Goal: Navigation & Orientation: Understand site structure

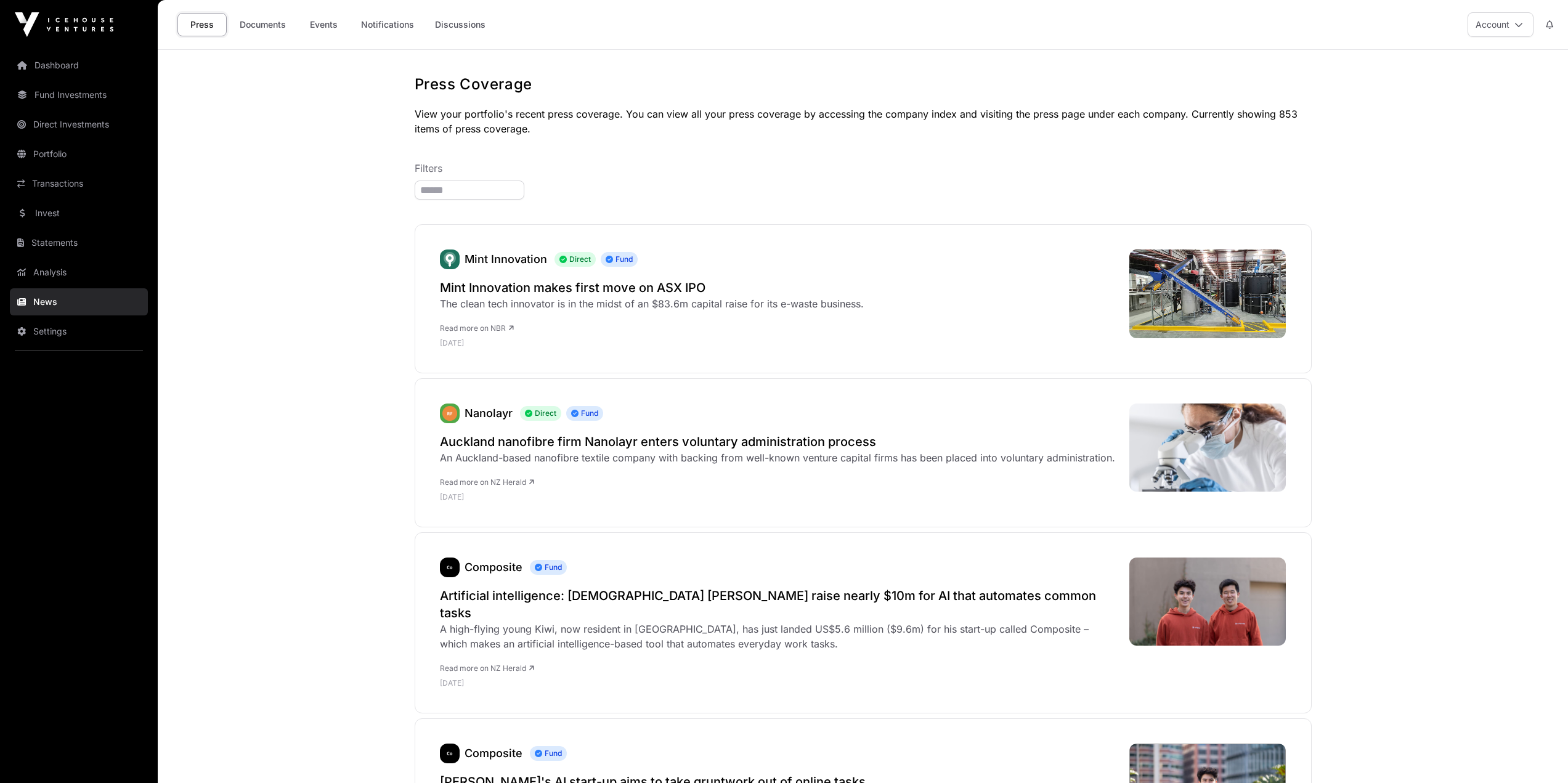
click at [69, 62] on link "Dashboard" at bounding box center [78, 65] width 138 height 27
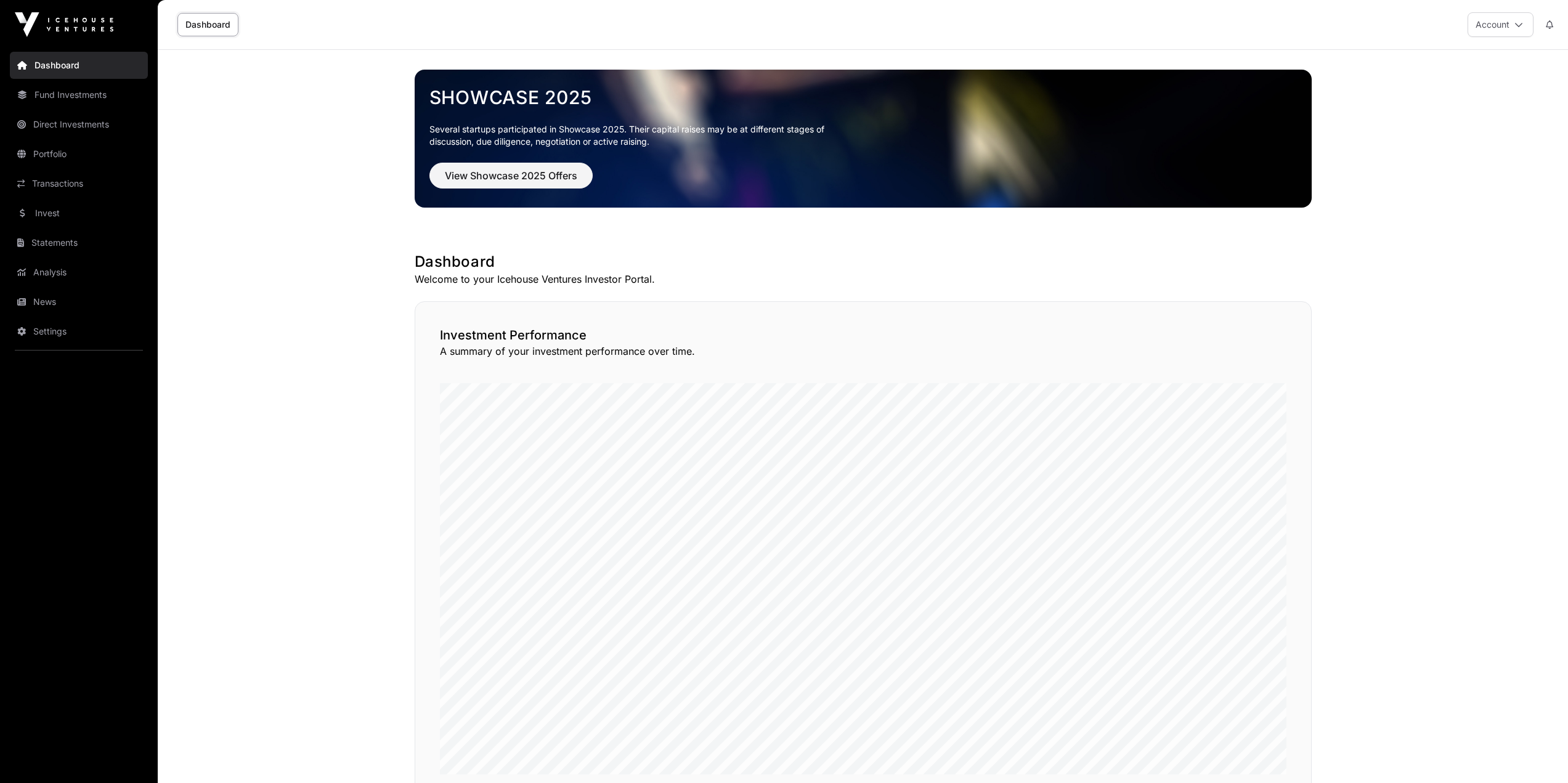
click at [78, 159] on link "Portfolio" at bounding box center [78, 154] width 138 height 27
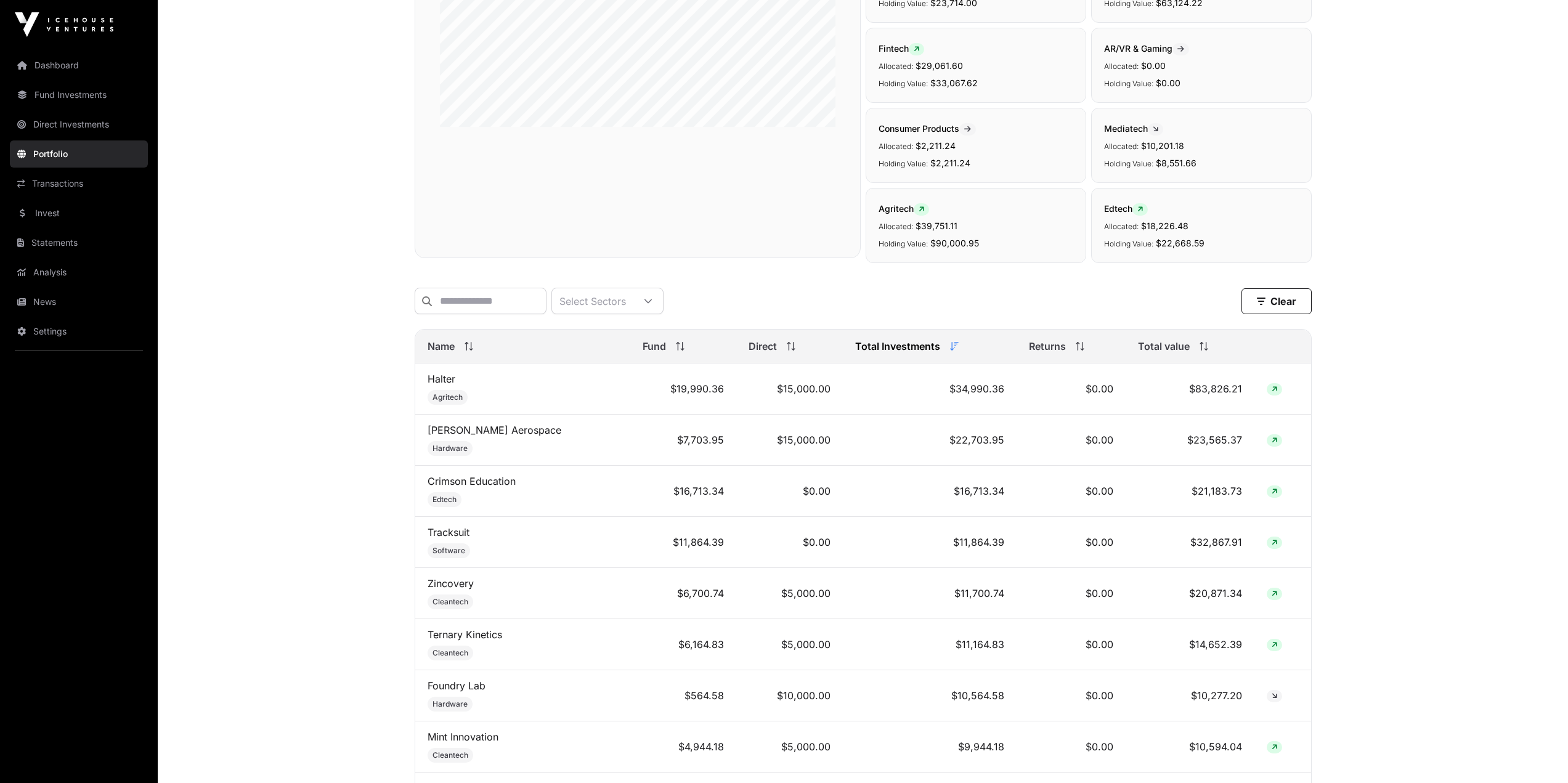
scroll to position [246, 0]
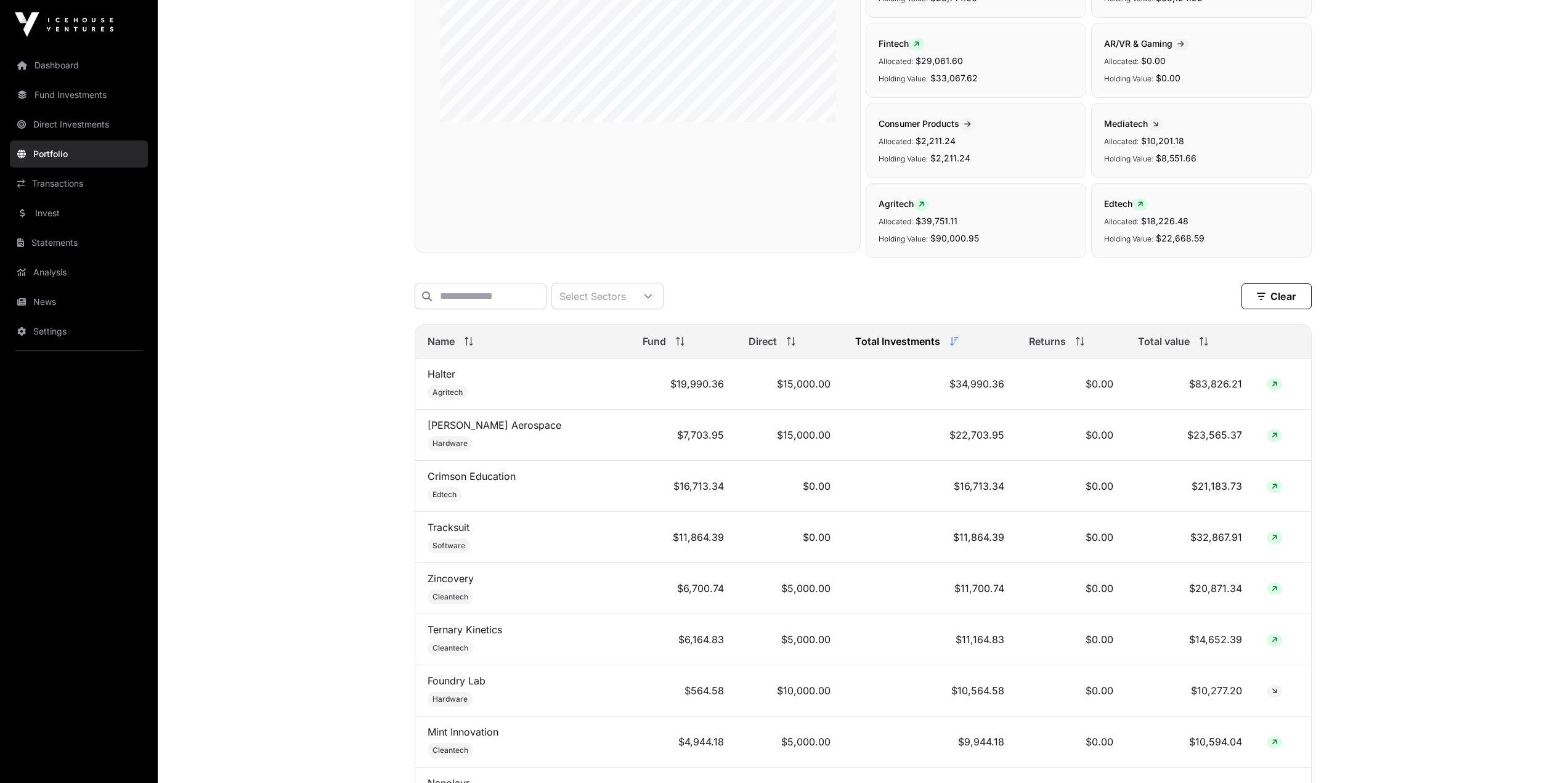
click at [77, 301] on link "News" at bounding box center [78, 302] width 138 height 27
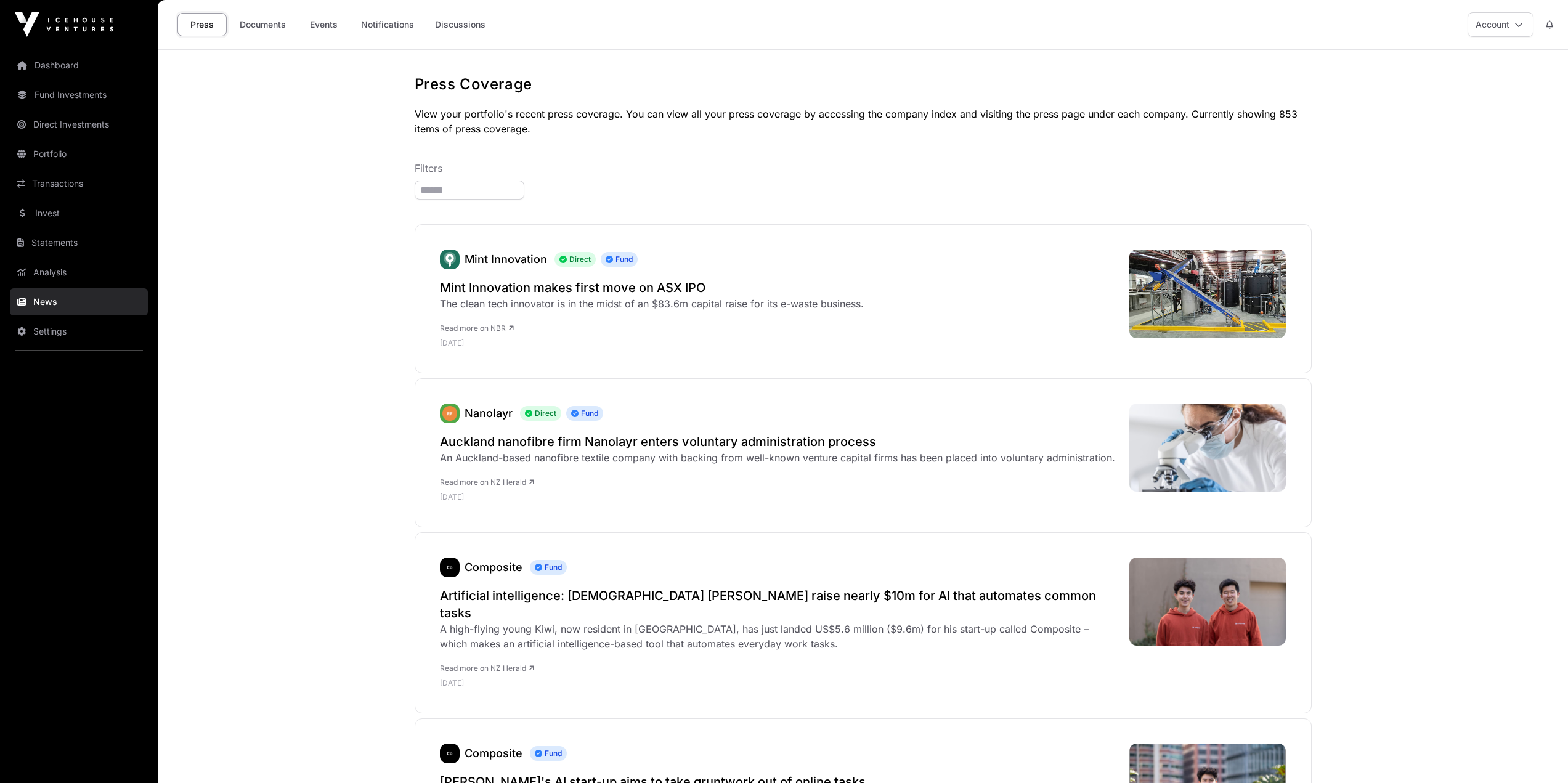
click at [338, 24] on link "Events" at bounding box center [323, 24] width 49 height 23
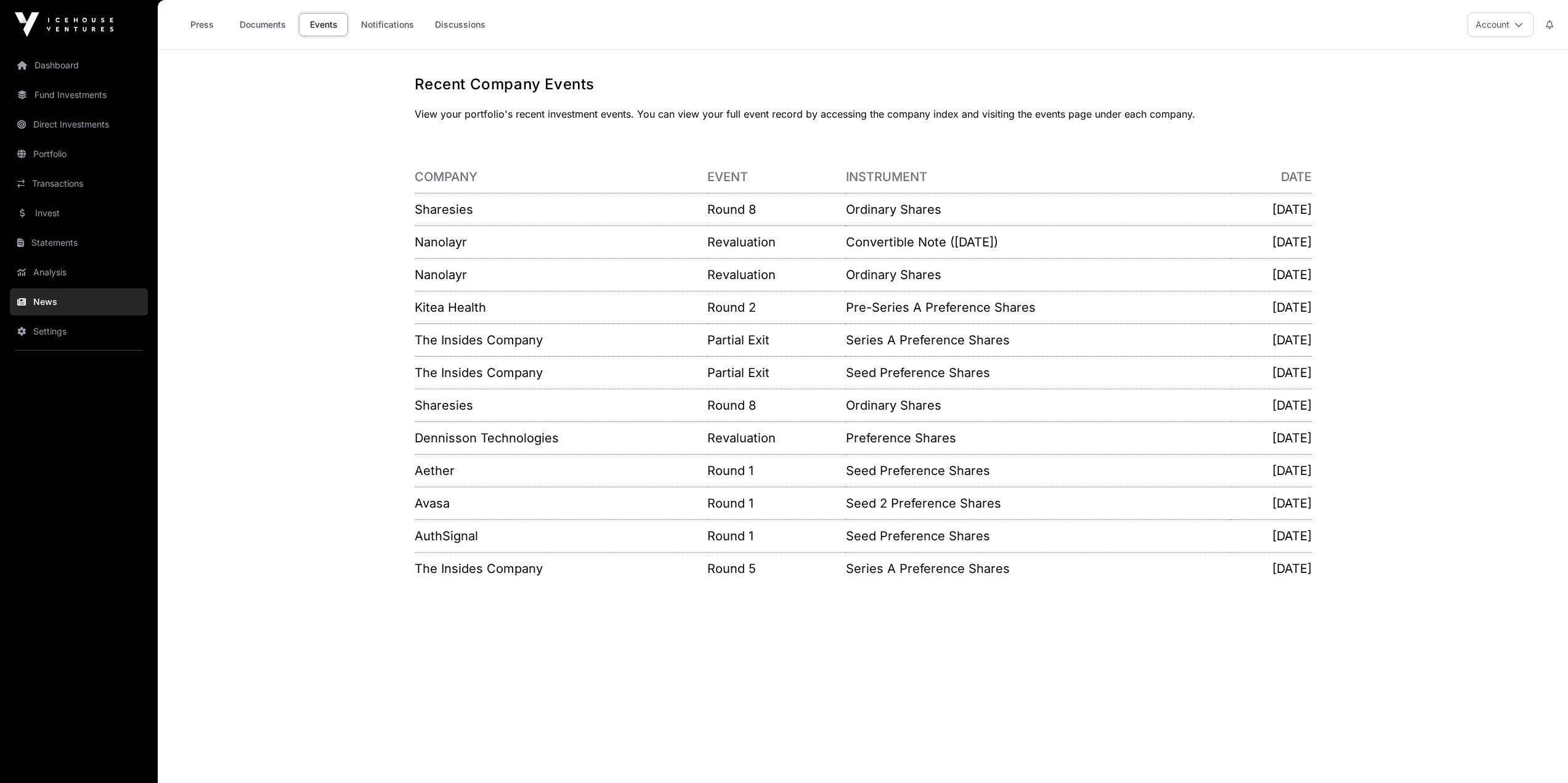
click at [78, 217] on link "Invest" at bounding box center [78, 213] width 138 height 27
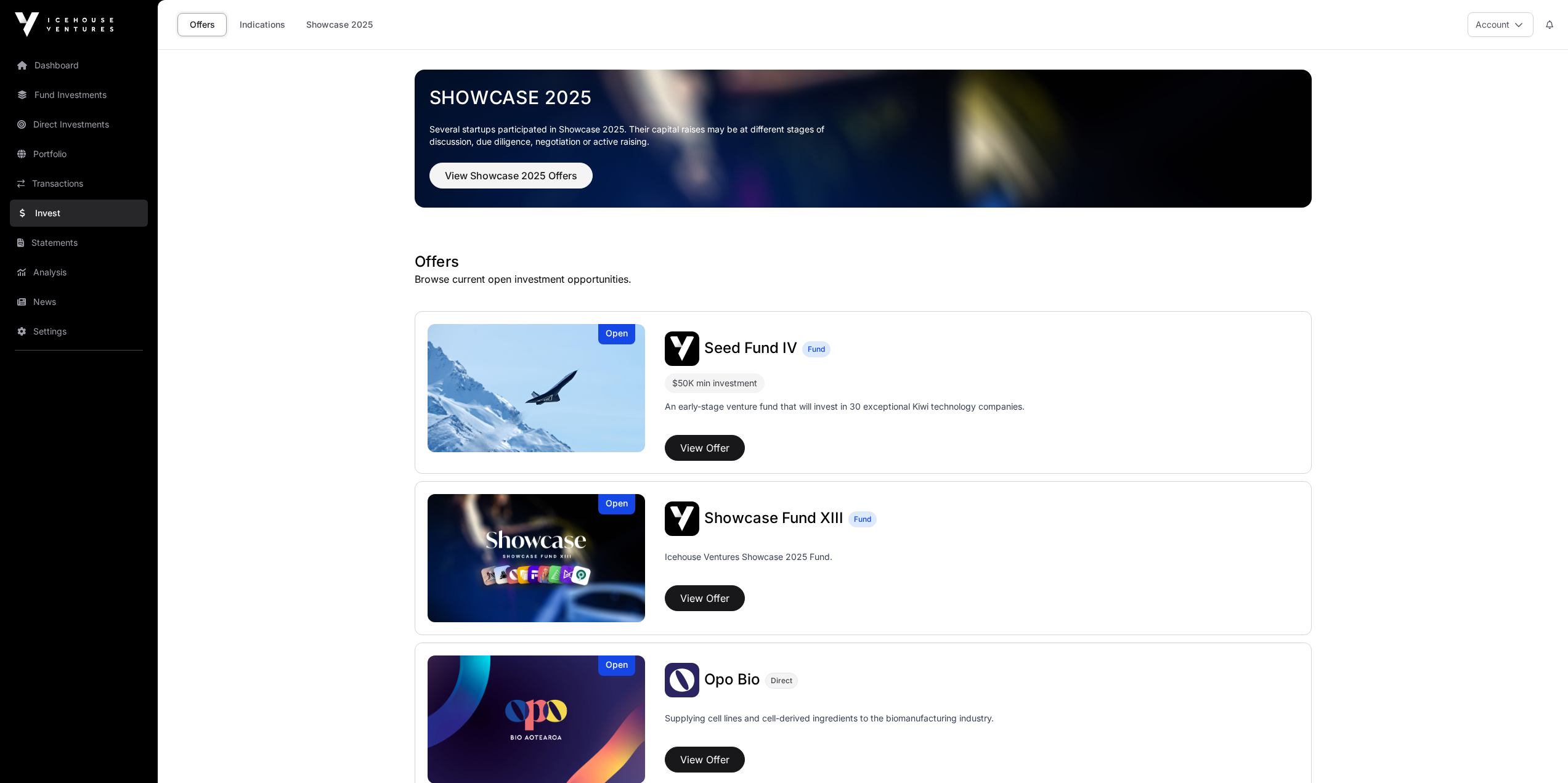
click at [40, 56] on link "Dashboard" at bounding box center [78, 65] width 138 height 27
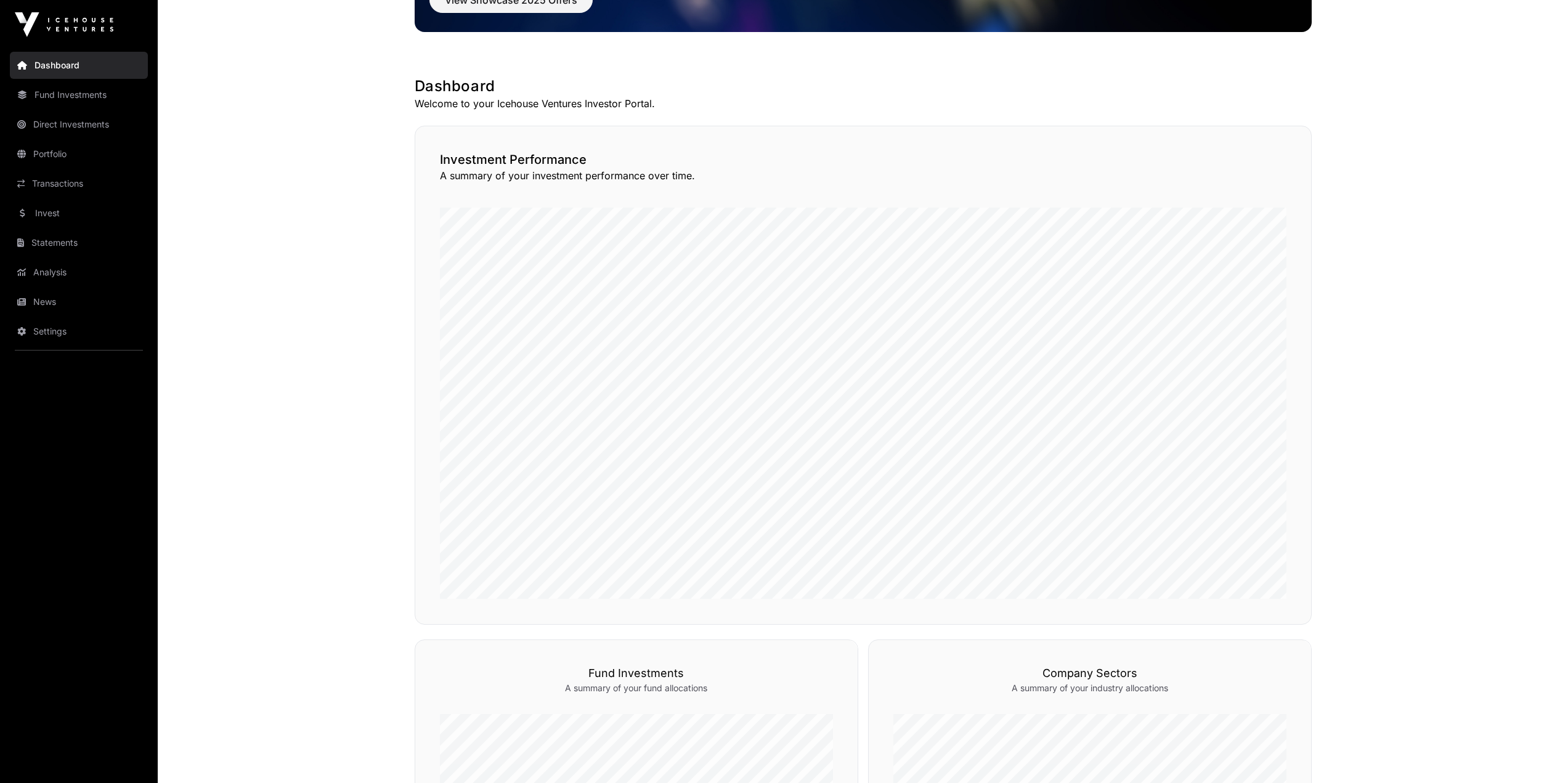
scroll to position [162, 0]
